Goal: Communication & Community: Answer question/provide support

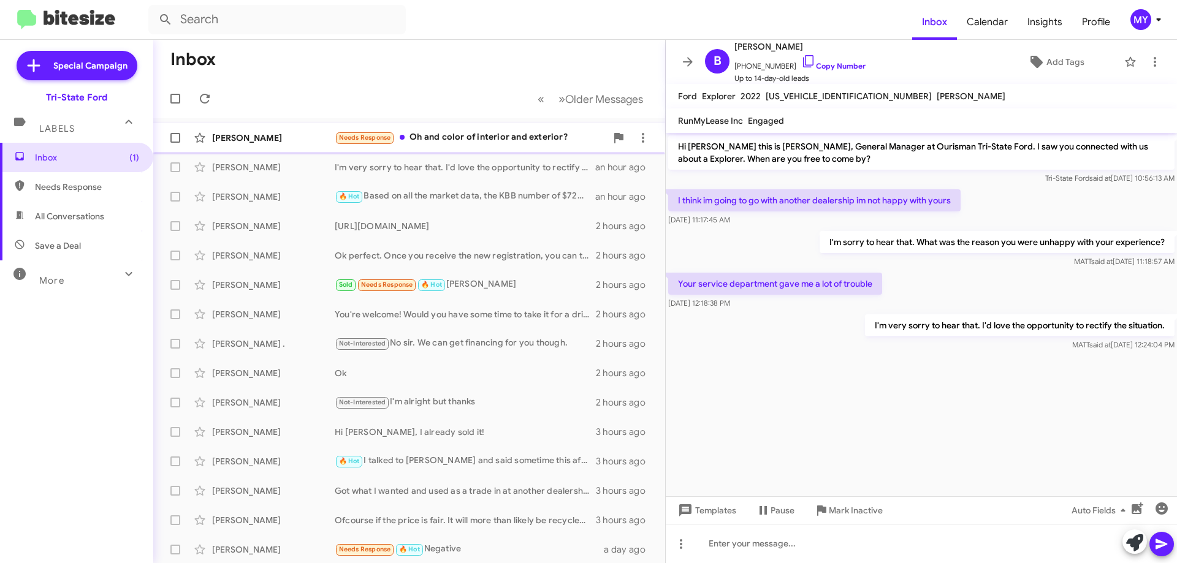
click at [478, 139] on div "Needs Response Oh and color of interior and exterior?" at bounding box center [471, 138] width 272 height 14
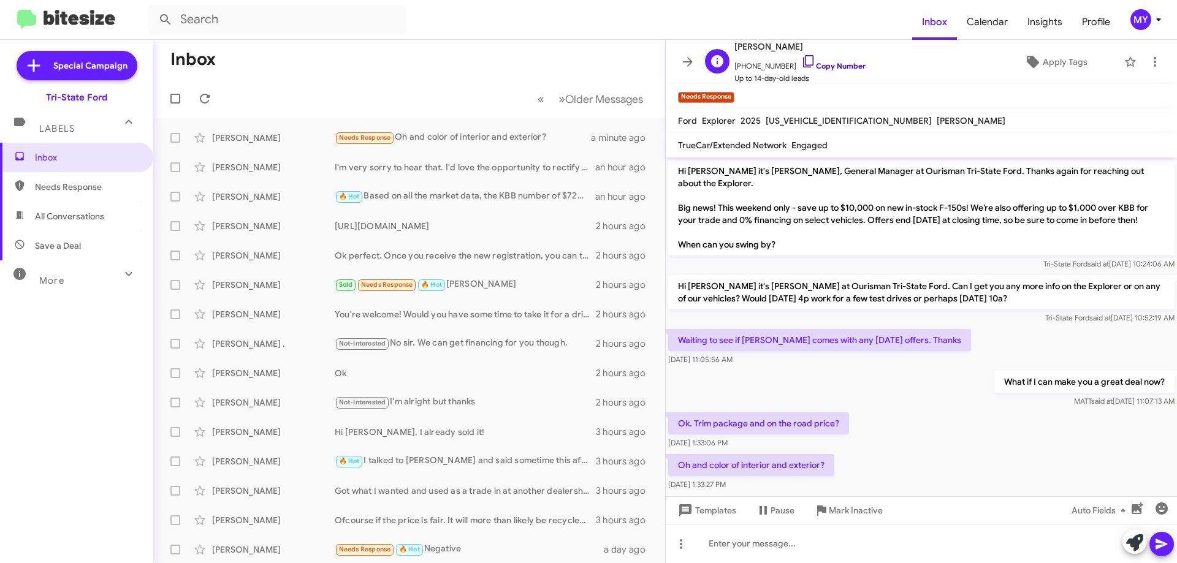
click at [801, 61] on icon at bounding box center [808, 61] width 15 height 15
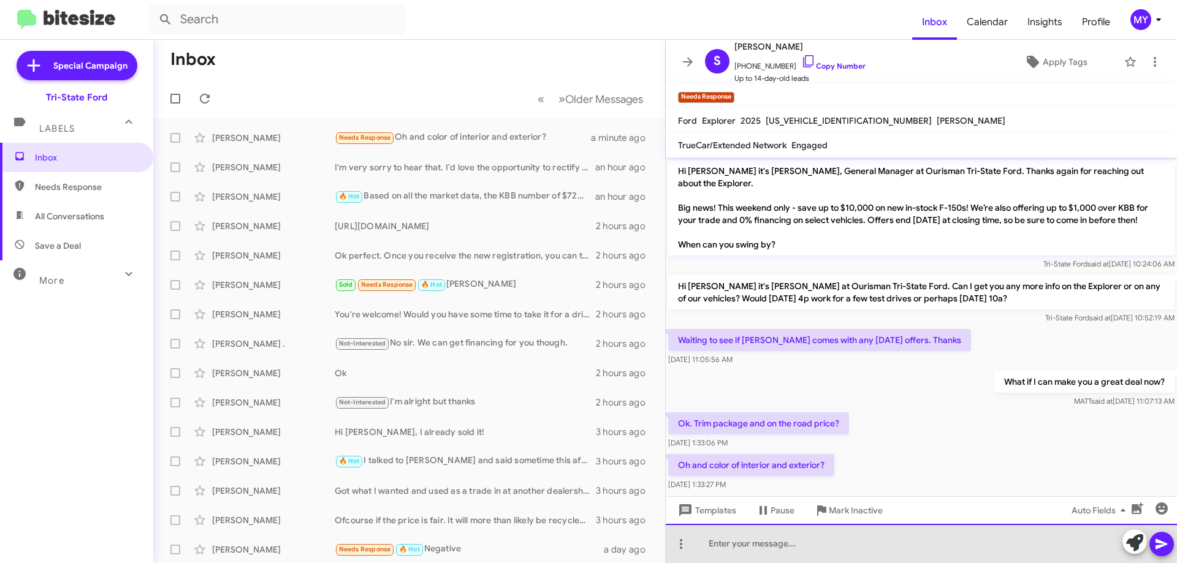
click at [762, 552] on div at bounding box center [921, 543] width 511 height 39
click at [1009, 544] on div "The one that you inquired about was put into our service loaner program." at bounding box center [921, 543] width 511 height 39
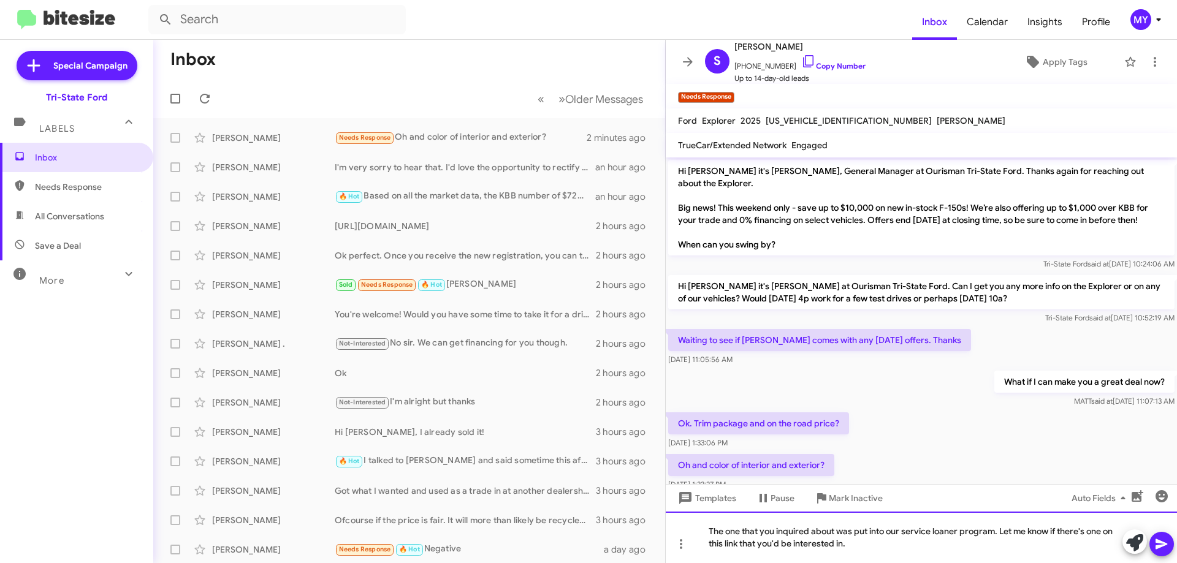
click at [865, 547] on div "The one that you inquired about was put into our service loaner program. Let me…" at bounding box center [921, 537] width 511 height 51
click at [1165, 546] on icon at bounding box center [1161, 544] width 12 height 10
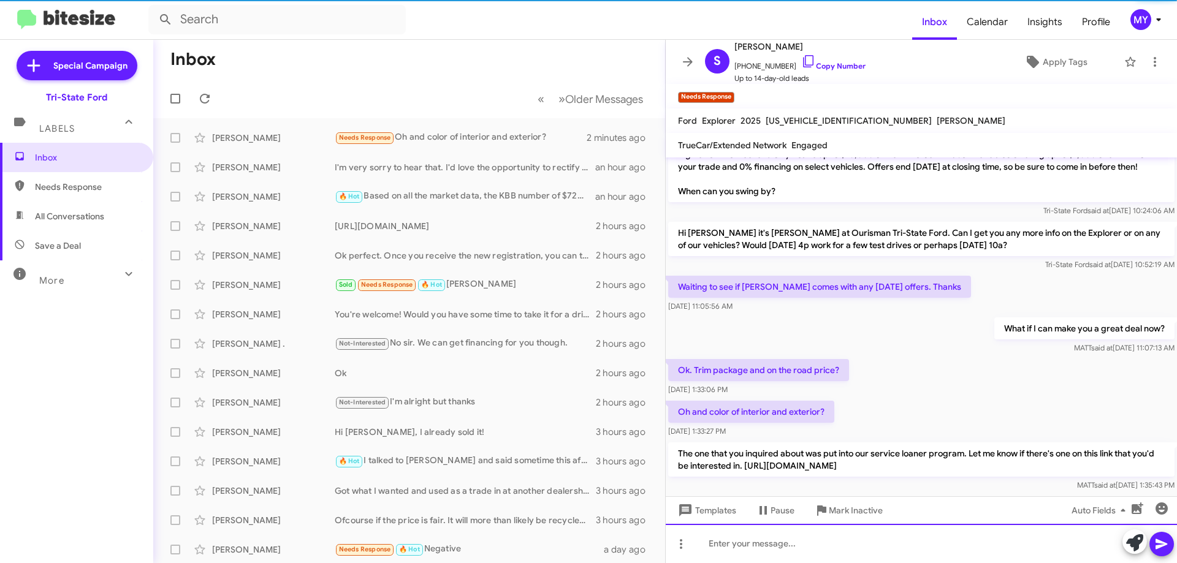
scroll to position [72, 0]
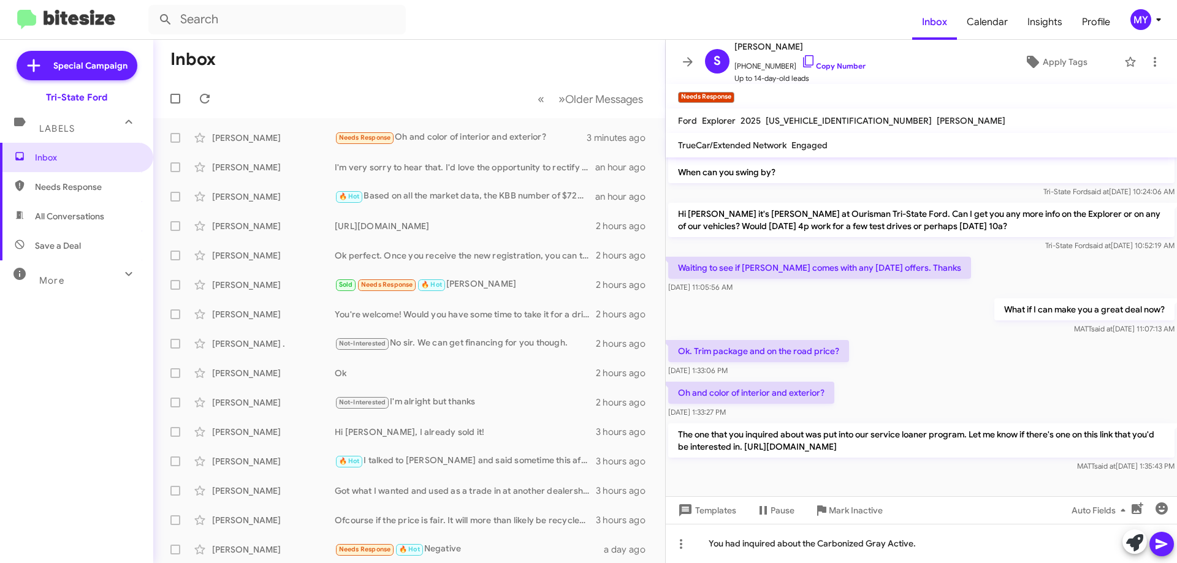
click at [1162, 544] on icon at bounding box center [1161, 544] width 12 height 10
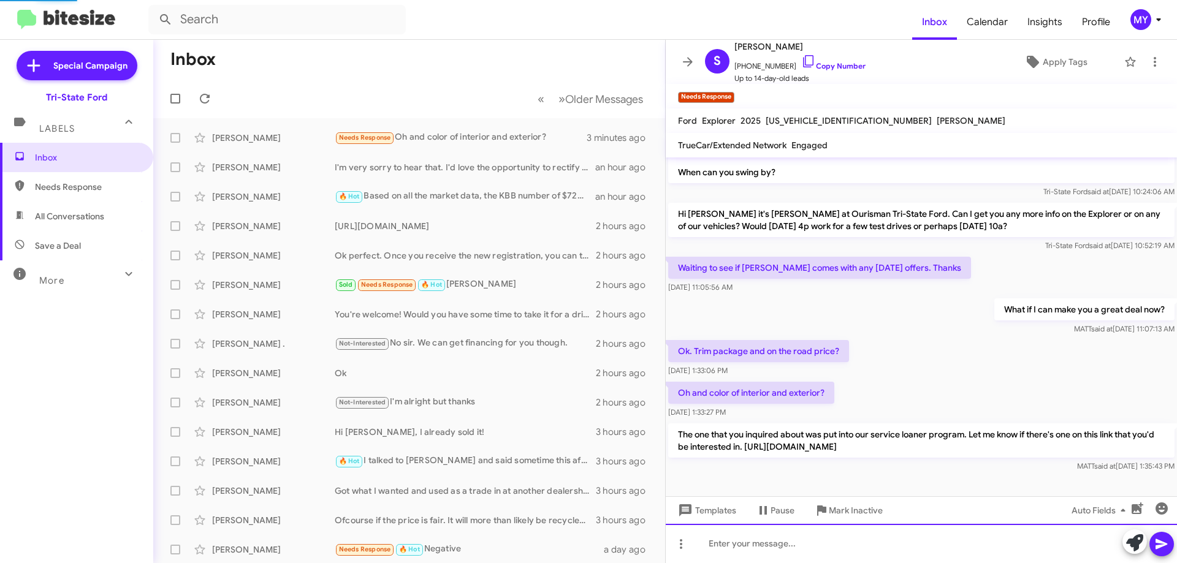
scroll to position [0, 0]
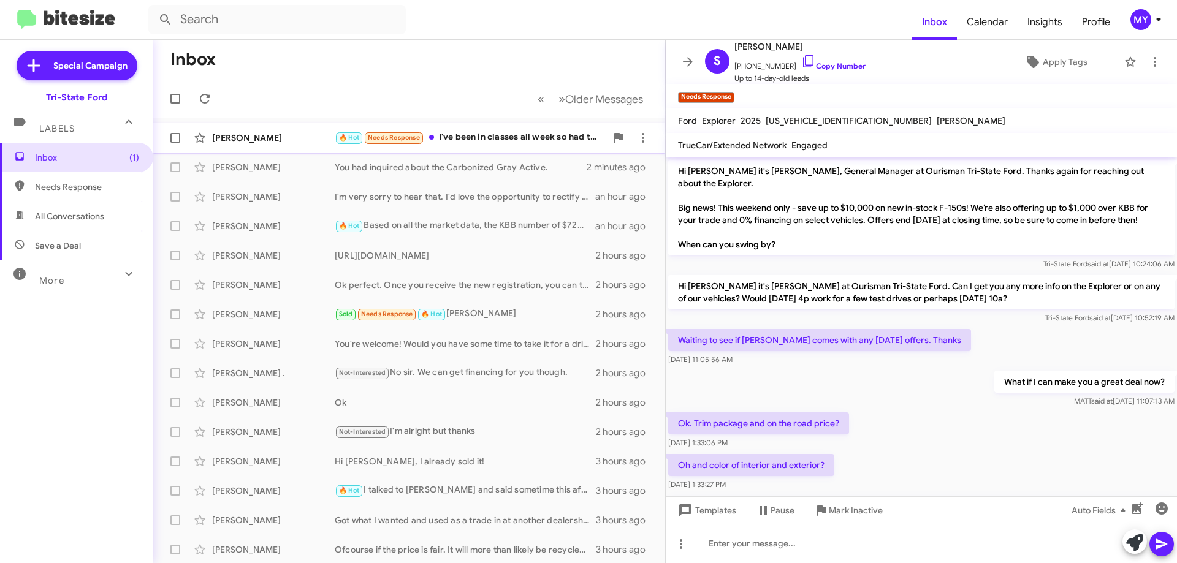
click at [512, 131] on div "🔥 Hot Needs Response I've been in classes all week so had to work [DATE] so you…" at bounding box center [471, 138] width 272 height 14
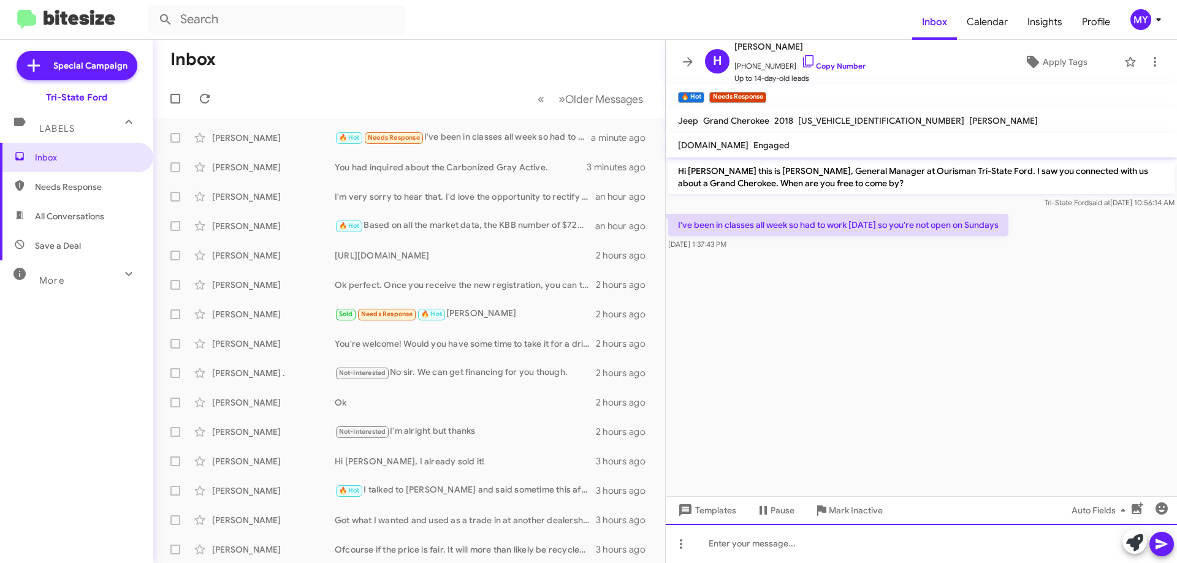
click at [780, 536] on div at bounding box center [921, 543] width 511 height 39
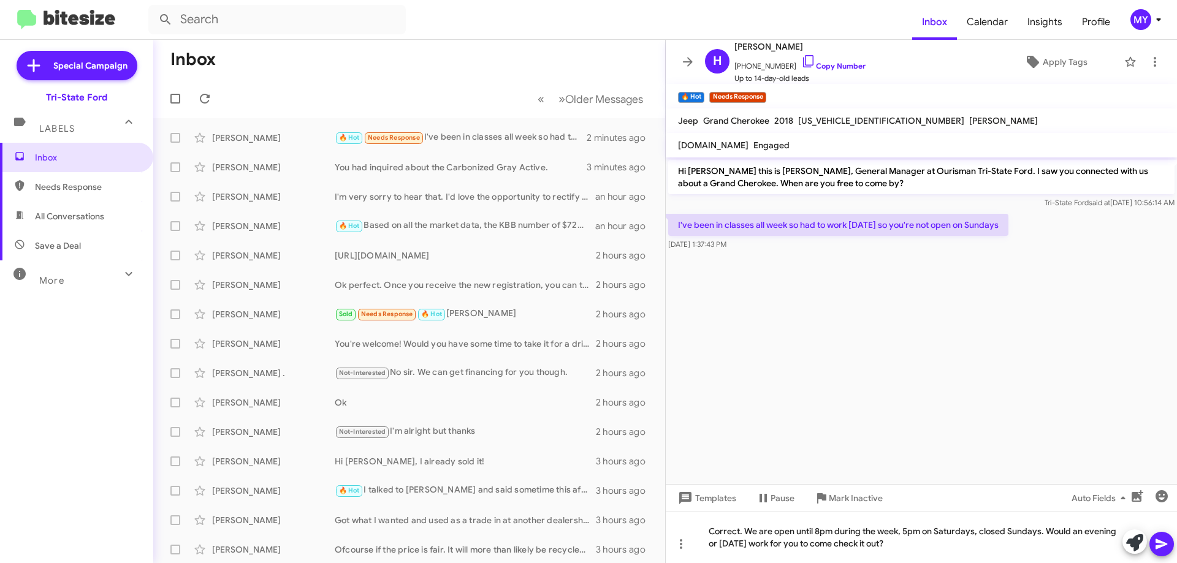
click at [1161, 546] on icon at bounding box center [1161, 544] width 12 height 10
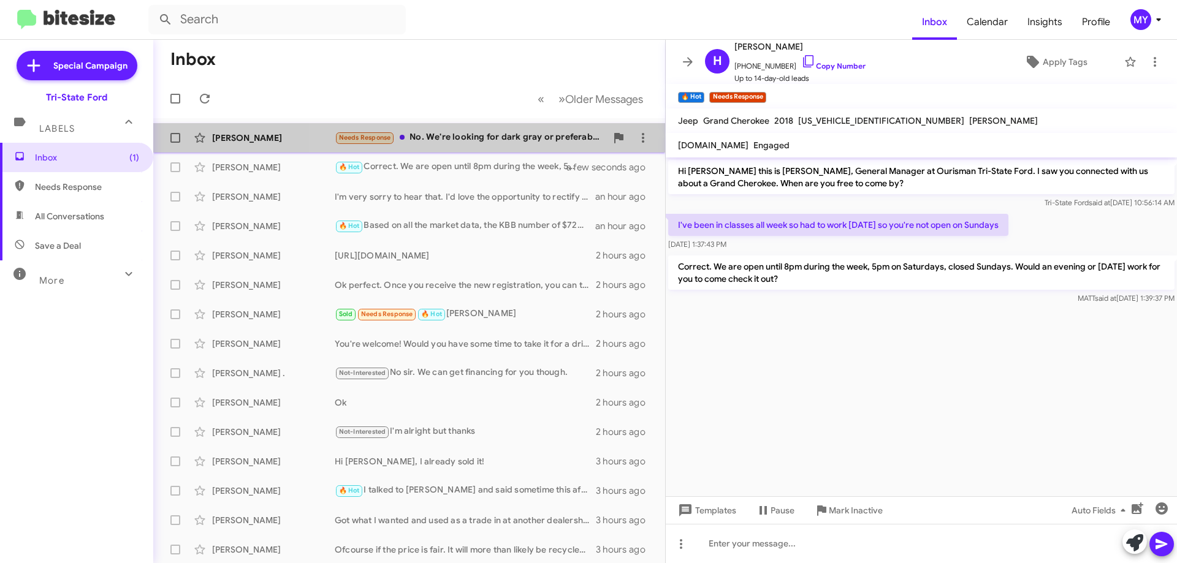
click at [471, 141] on div "Needs Response No. We're looking for dark gray or preferably black. Black inter…" at bounding box center [471, 138] width 272 height 14
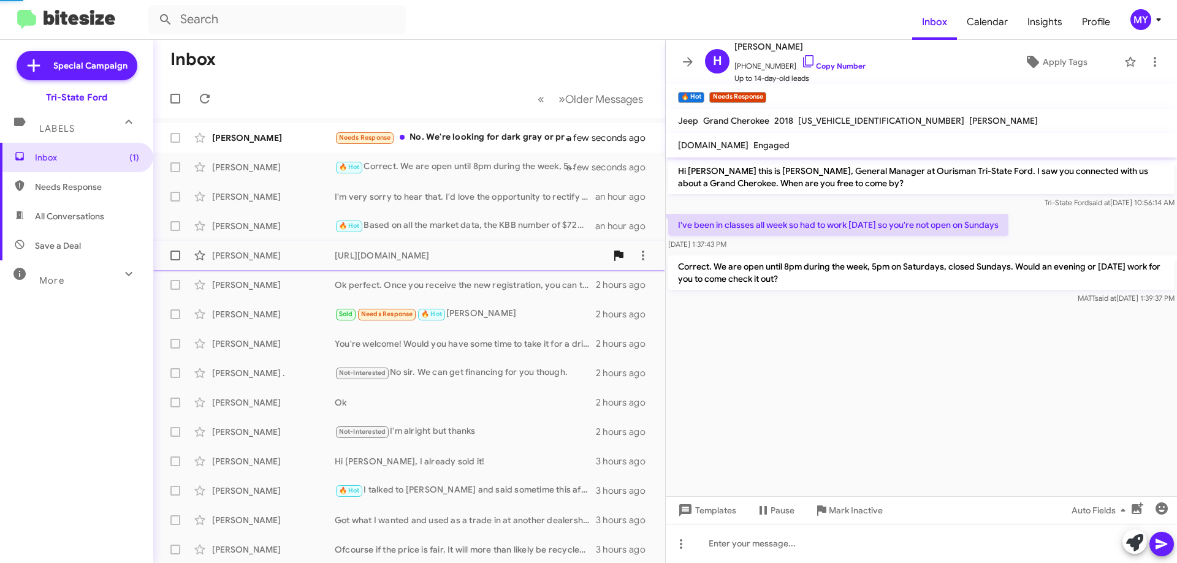
scroll to position [174, 0]
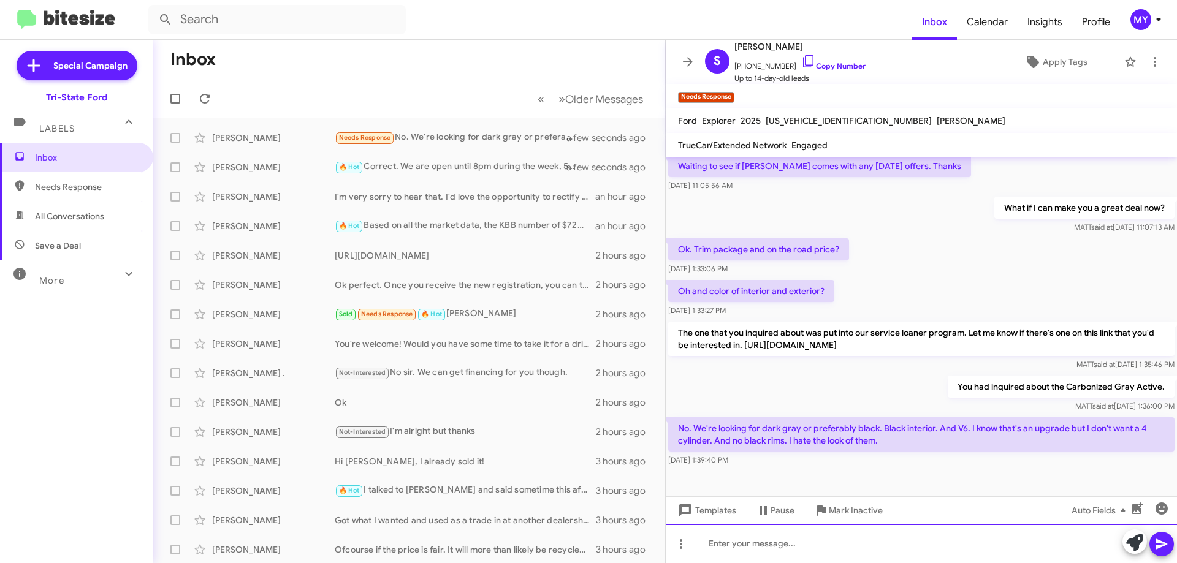
click at [835, 550] on div at bounding box center [921, 543] width 511 height 39
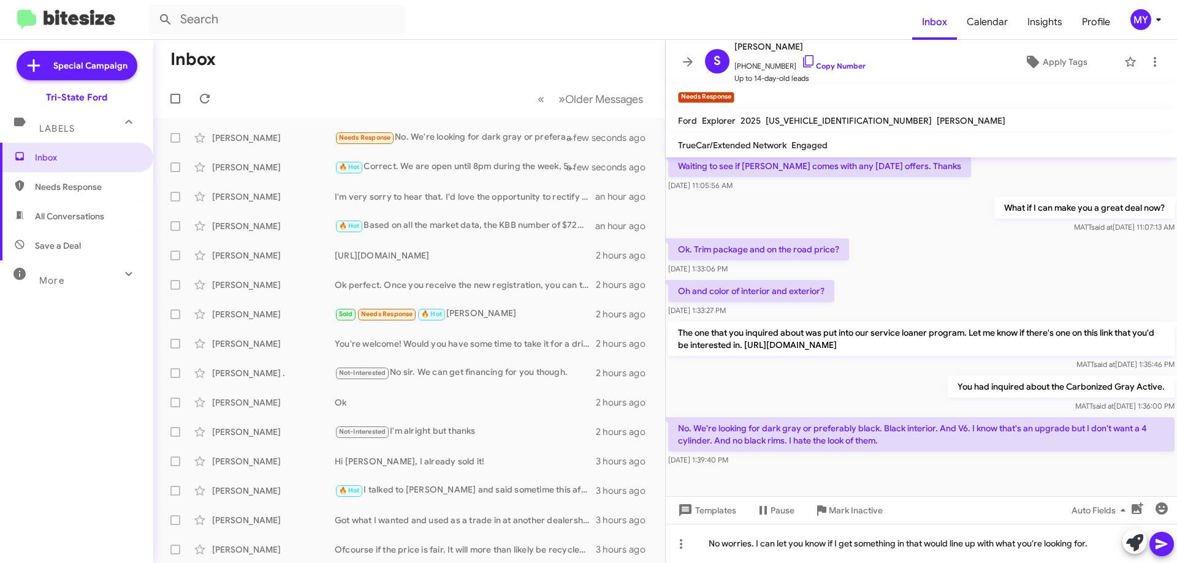
click at [1162, 550] on icon at bounding box center [1161, 544] width 15 height 15
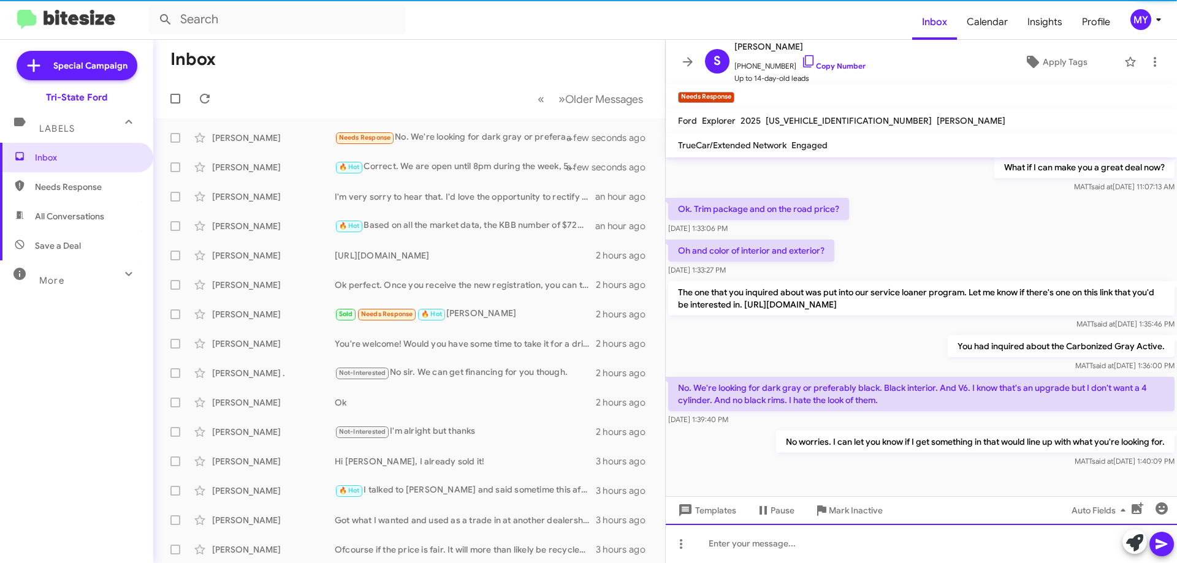
scroll to position [219, 0]
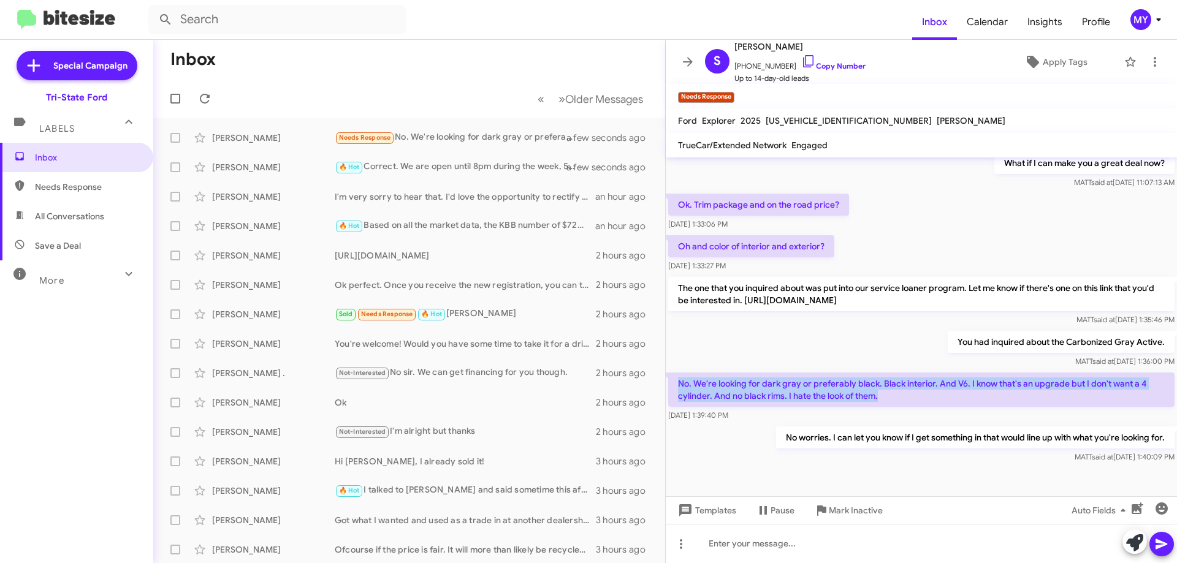
drag, startPoint x: 885, startPoint y: 392, endPoint x: 672, endPoint y: 375, distance: 214.0
click at [672, 375] on p "No. We're looking for dark gray or preferably black. Black interior. And V6. I …" at bounding box center [921, 390] width 506 height 34
copy p "No. We're looking for dark gray or preferably black. Black interior. And V6. I …"
click at [69, 214] on span "All Conversations" at bounding box center [69, 216] width 69 height 12
type input "in:all-conversations"
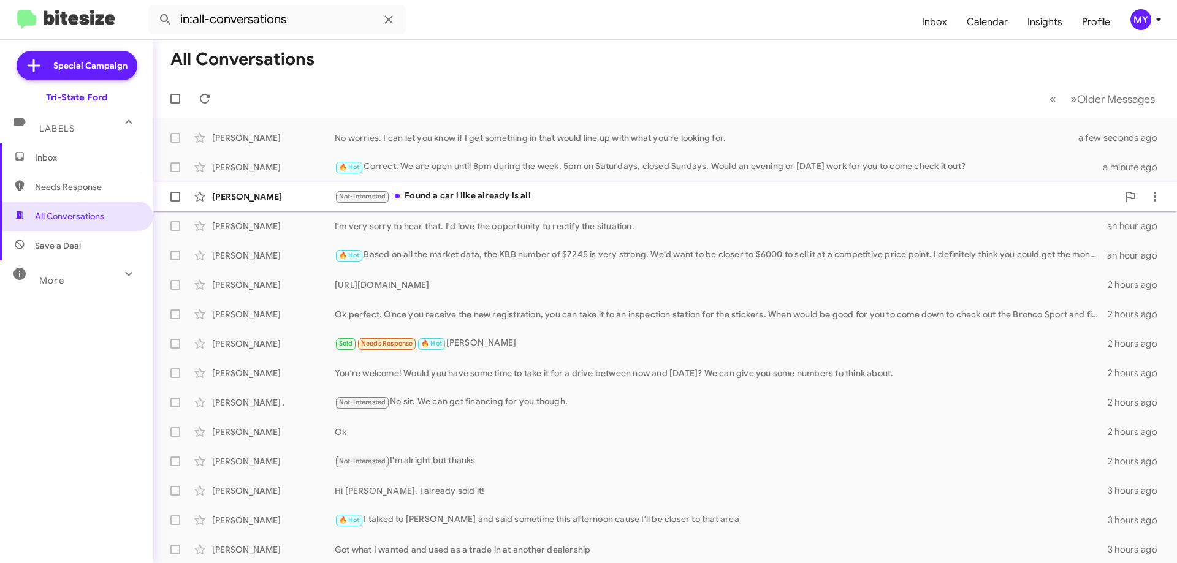
click at [485, 200] on div "Not-Interested Found a car i like already is all" at bounding box center [726, 196] width 783 height 14
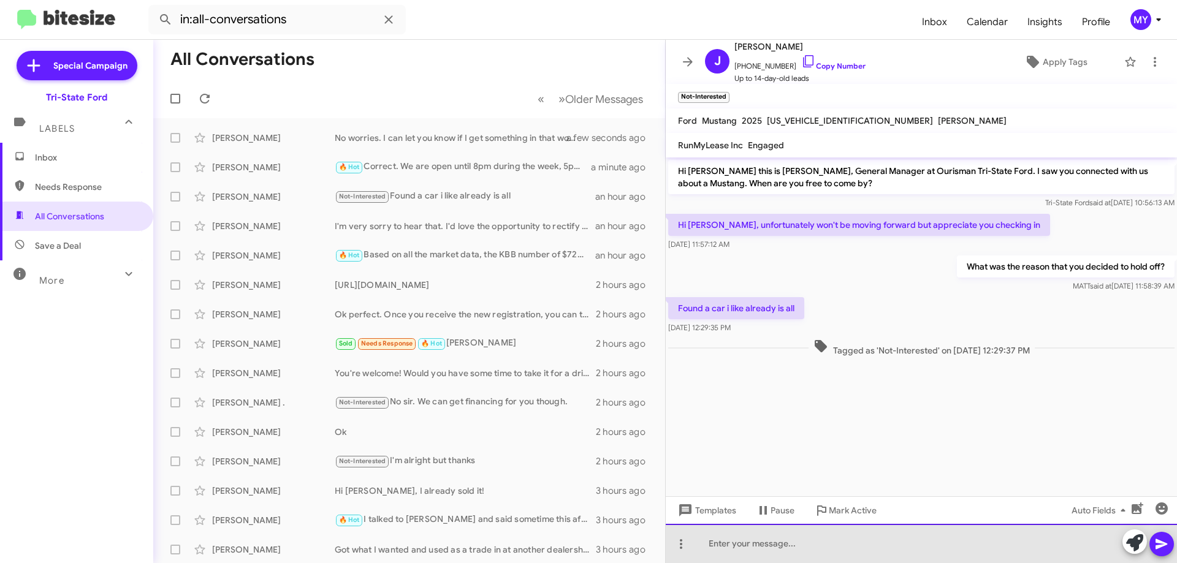
click at [798, 548] on div at bounding box center [921, 543] width 511 height 39
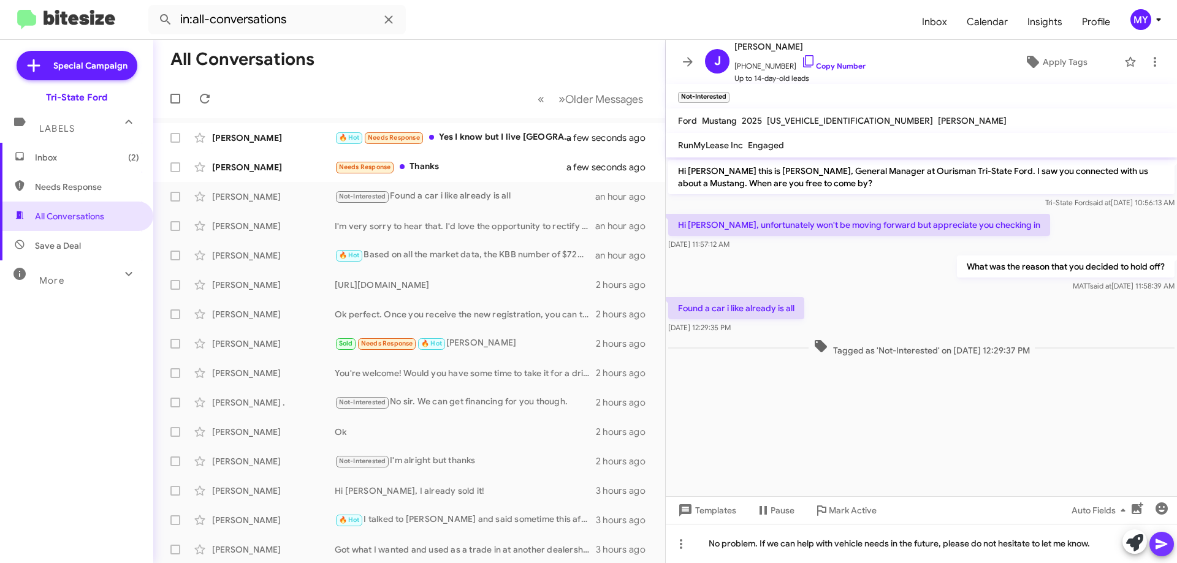
click at [1159, 535] on span at bounding box center [1161, 544] width 15 height 25
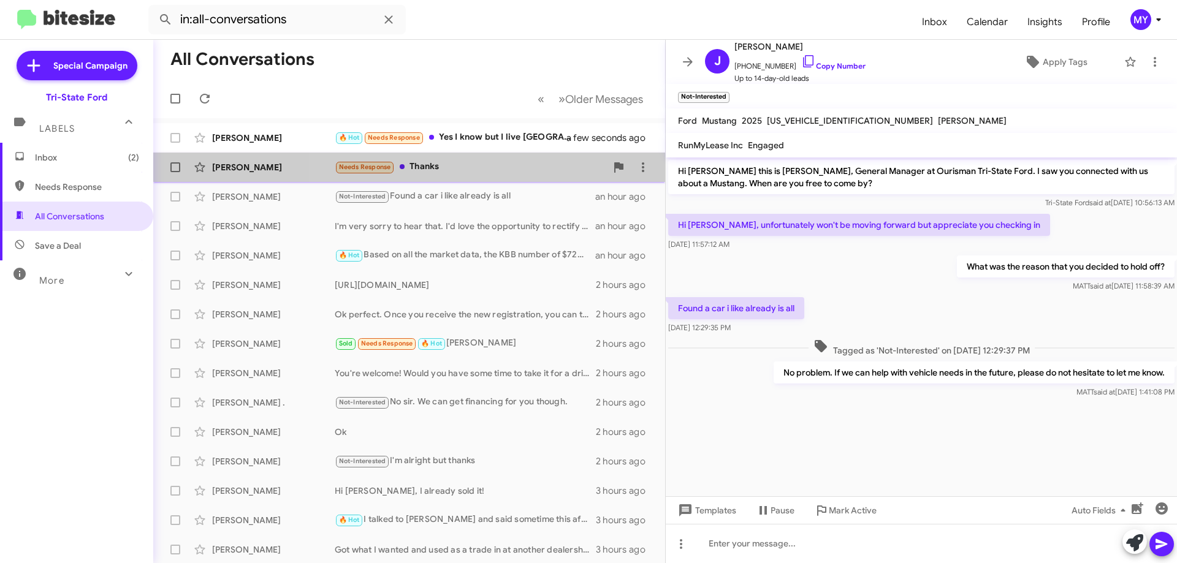
click at [456, 162] on div "Needs Response Thanks" at bounding box center [471, 167] width 272 height 14
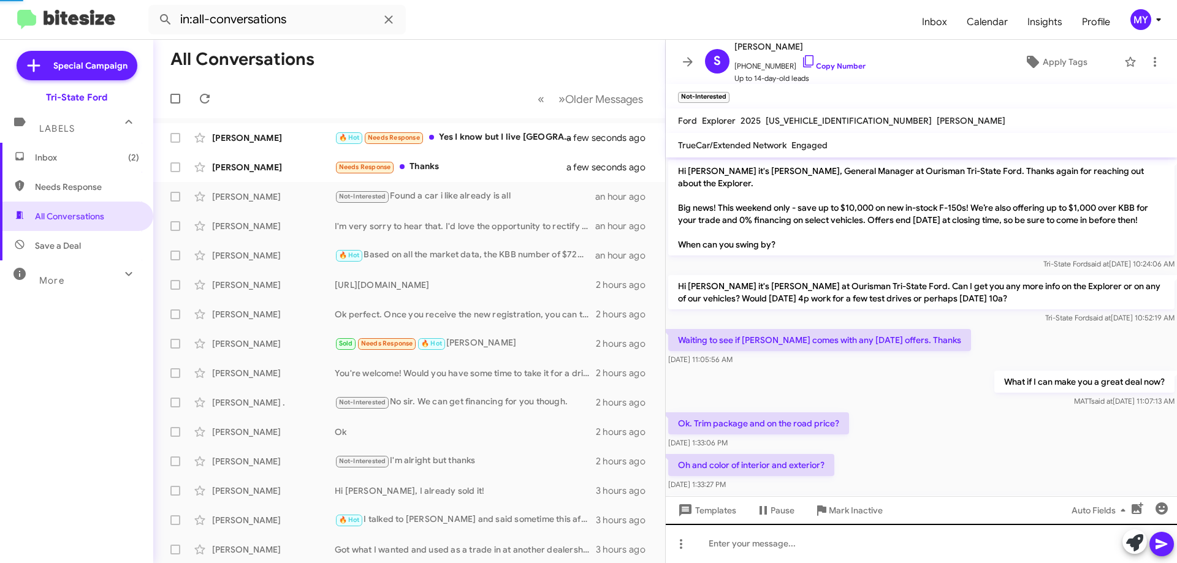
scroll to position [264, 0]
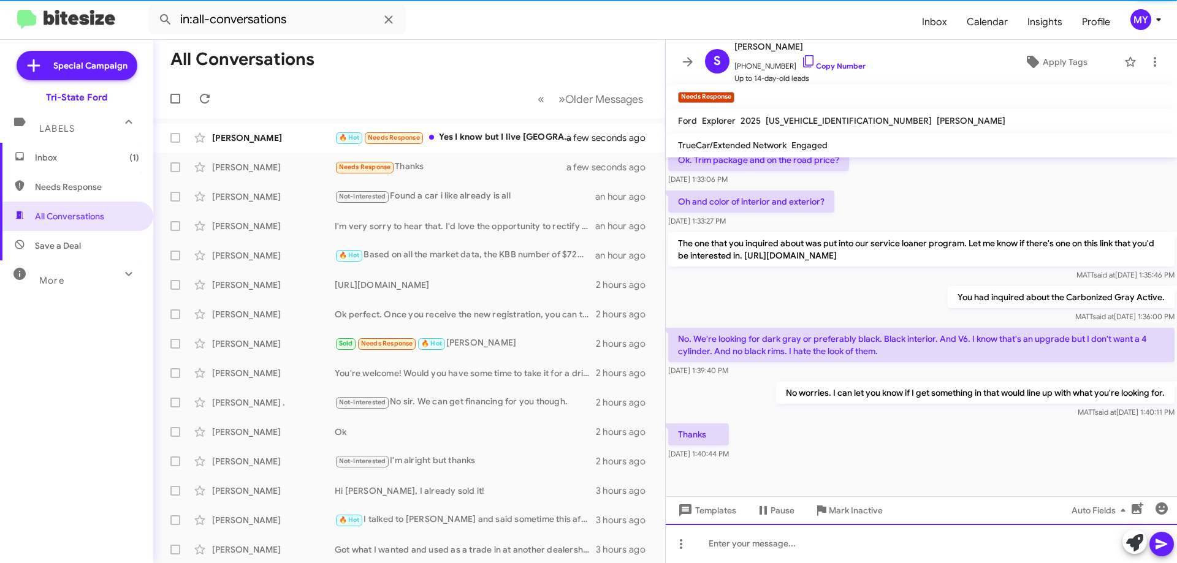
click at [873, 539] on div at bounding box center [921, 543] width 511 height 39
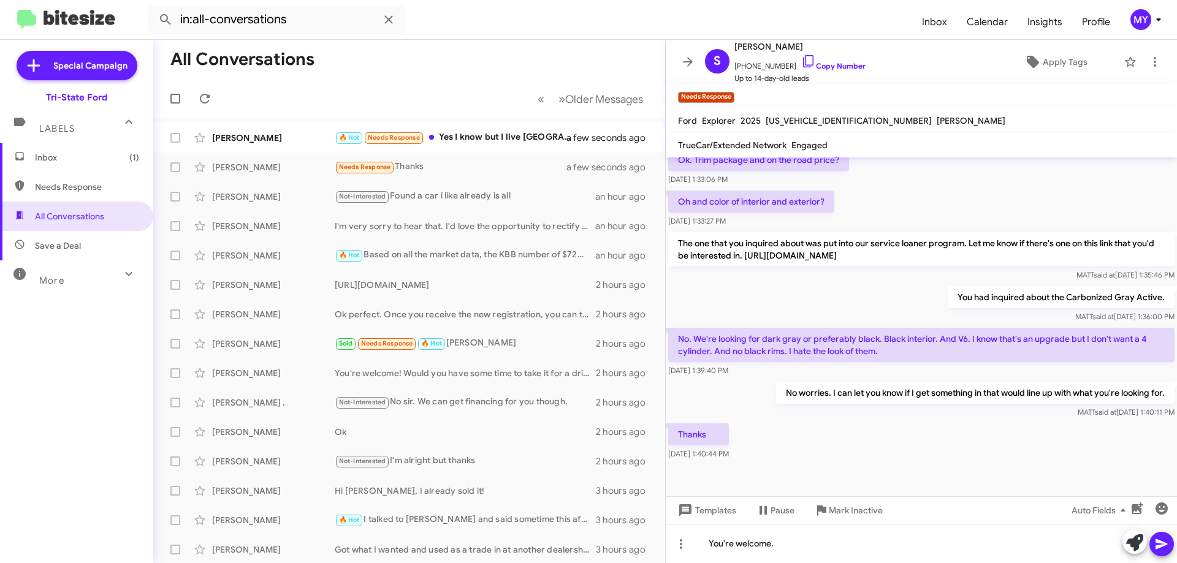
click at [1156, 539] on icon at bounding box center [1161, 544] width 12 height 10
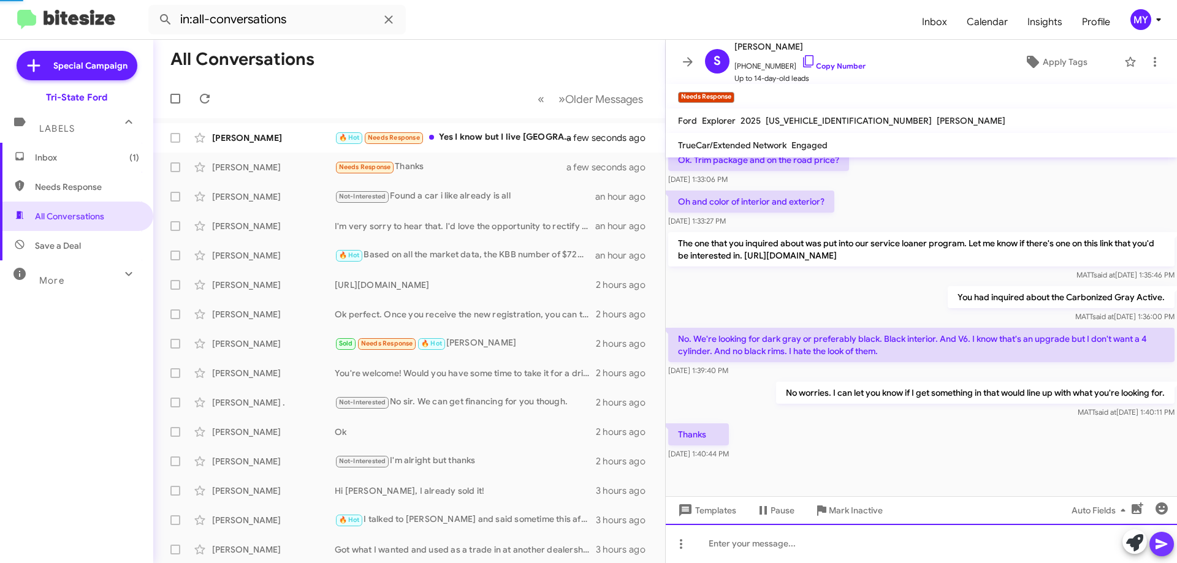
scroll to position [0, 0]
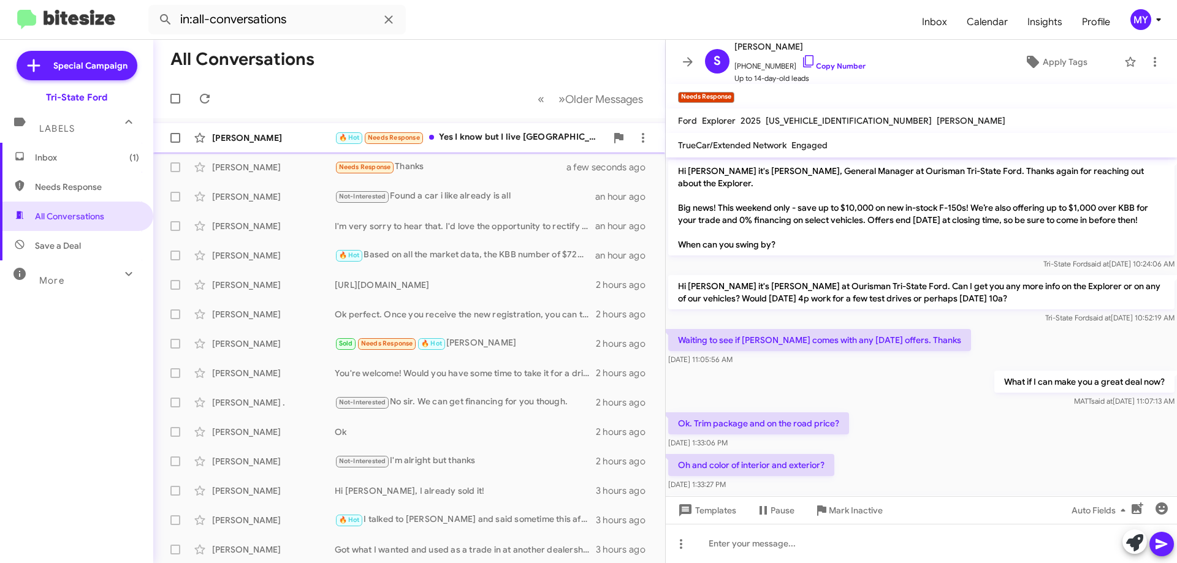
click at [519, 139] on div "🔥 Hot Needs Response Yes I know but I live [GEOGRAPHIC_DATA] in the other side …" at bounding box center [471, 138] width 272 height 14
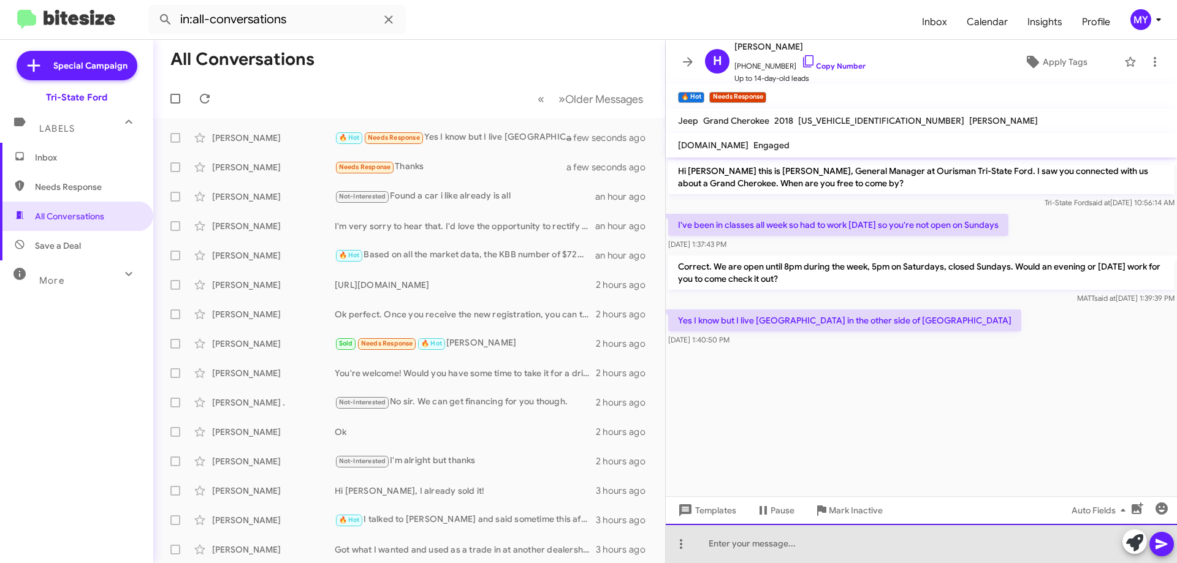
click at [797, 552] on div at bounding box center [921, 543] width 511 height 39
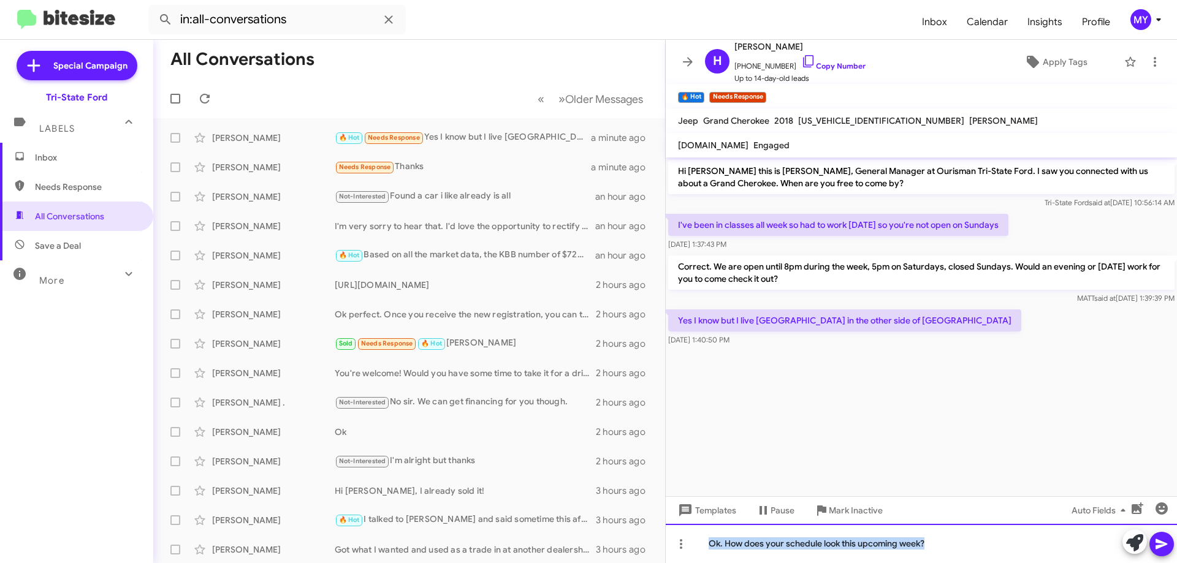
drag, startPoint x: 944, startPoint y: 546, endPoint x: 685, endPoint y: 530, distance: 259.8
click at [685, 530] on div "Ok. How does your schedule look this upcoming week?" at bounding box center [921, 543] width 511 height 39
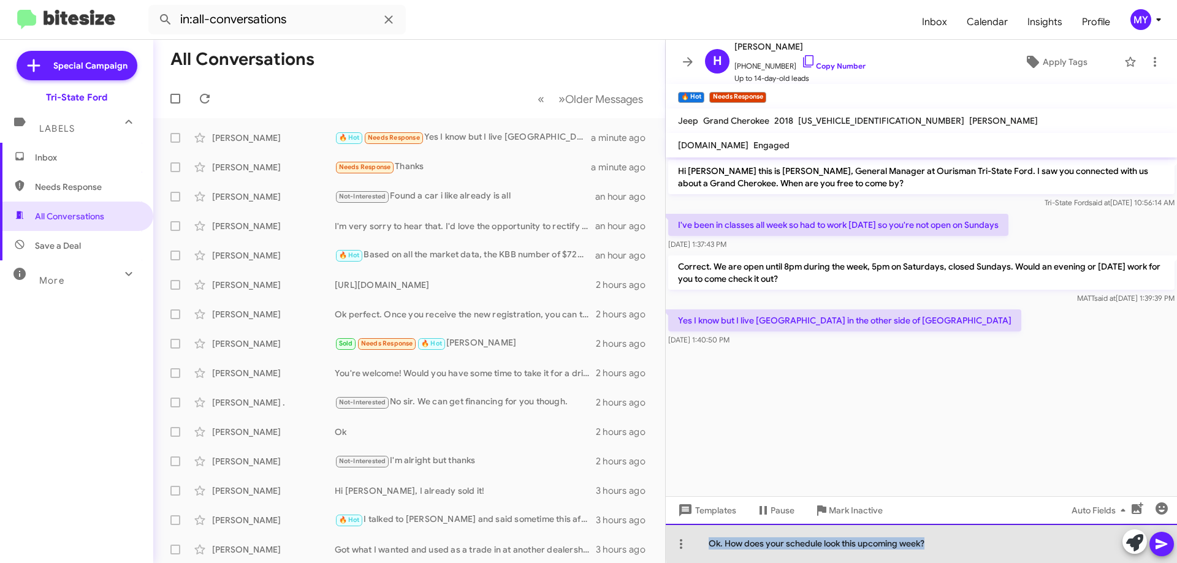
click at [952, 541] on div "Ok. How does your schedule look this upcoming week?" at bounding box center [921, 543] width 511 height 39
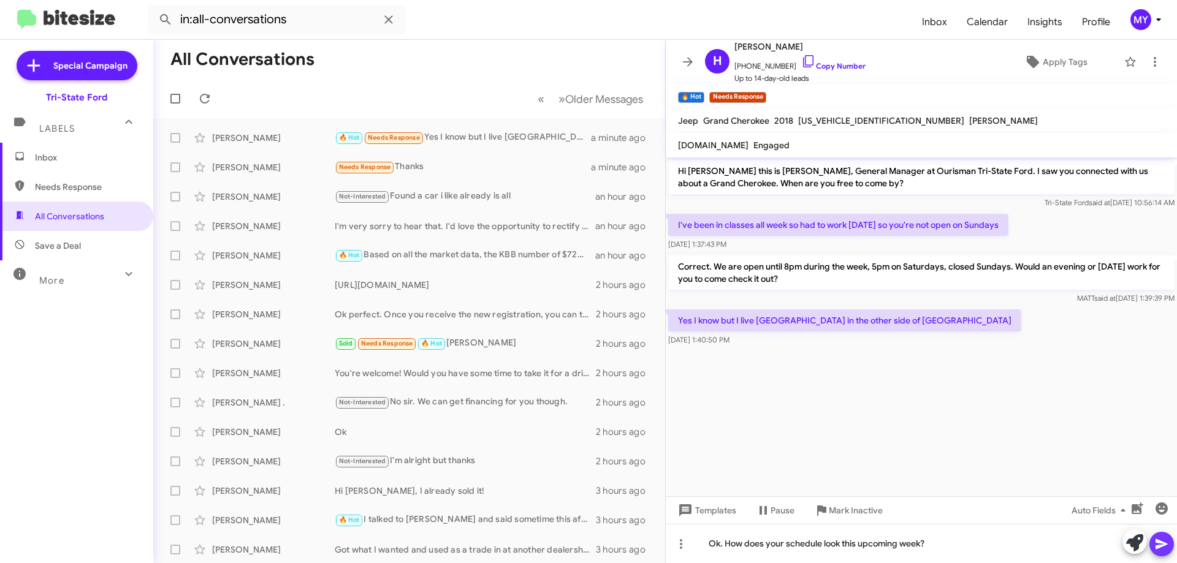
click at [1165, 547] on icon at bounding box center [1161, 544] width 15 height 15
